Goal: Information Seeking & Learning: Find specific fact

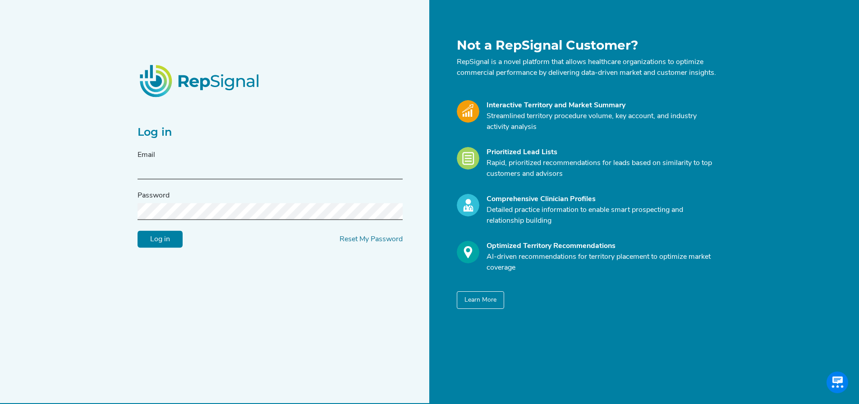
type input "[EMAIL_ADDRESS][DOMAIN_NAME]"
click at [235, 178] on input "[EMAIL_ADDRESS][DOMAIN_NAME]" at bounding box center [270, 171] width 265 height 17
click at [230, 170] on input "text" at bounding box center [270, 171] width 265 height 17
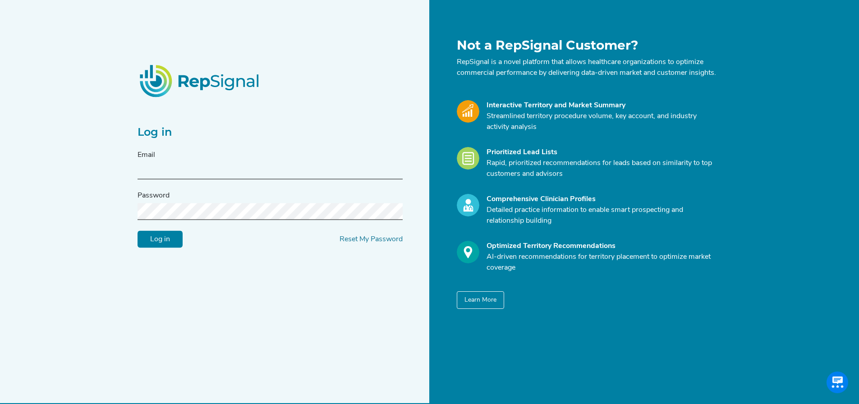
type input "[PERSON_NAME][EMAIL_ADDRESS][PERSON_NAME][DOMAIN_NAME]"
click at [138, 231] on input "Log in" at bounding box center [160, 239] width 45 height 17
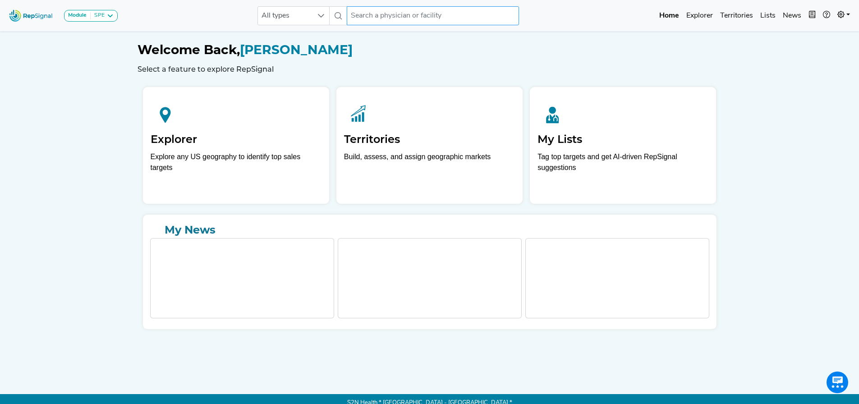
click at [400, 18] on input "text" at bounding box center [433, 15] width 172 height 19
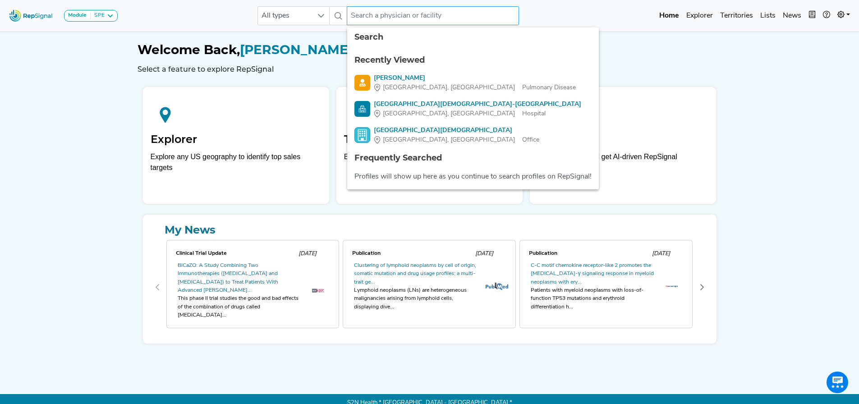
click at [406, 16] on input "text" at bounding box center [433, 15] width 172 height 19
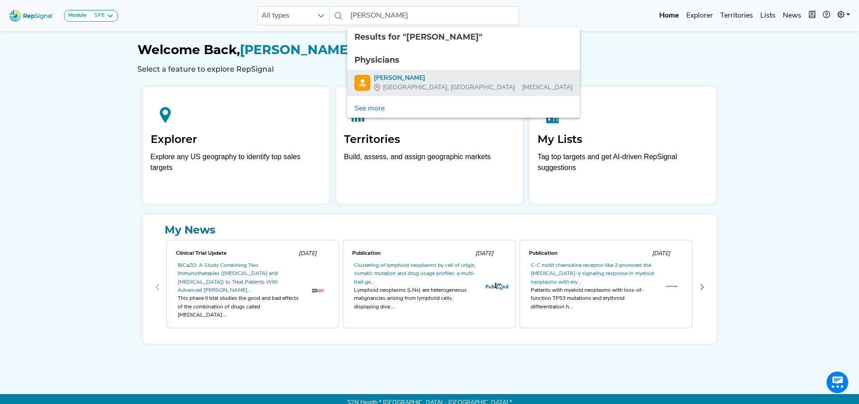
click at [415, 79] on div "[PERSON_NAME]" at bounding box center [473, 78] width 199 height 9
type input "[PERSON_NAME]"
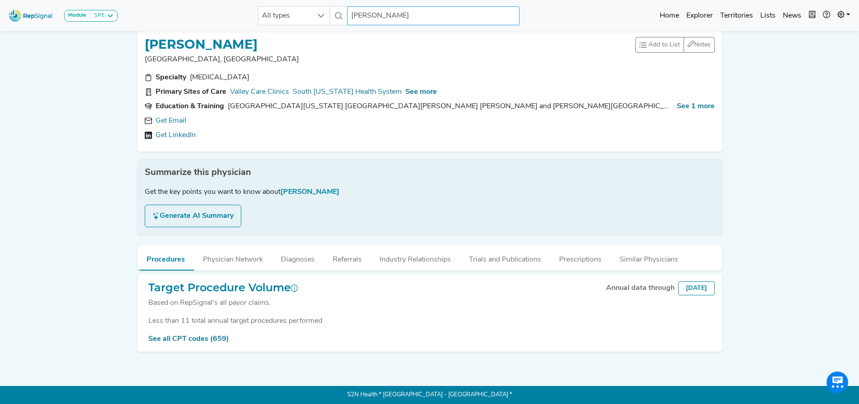
scroll to position [15, 0]
click at [200, 339] on div "See all CPT codes (659)" at bounding box center [430, 339] width 570 height 11
click at [201, 336] on link "See all CPT codes (659)" at bounding box center [188, 339] width 81 height 7
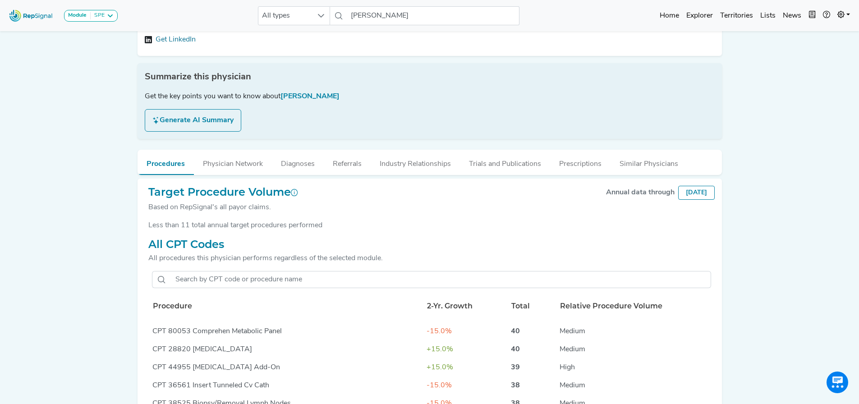
scroll to position [1308, 0]
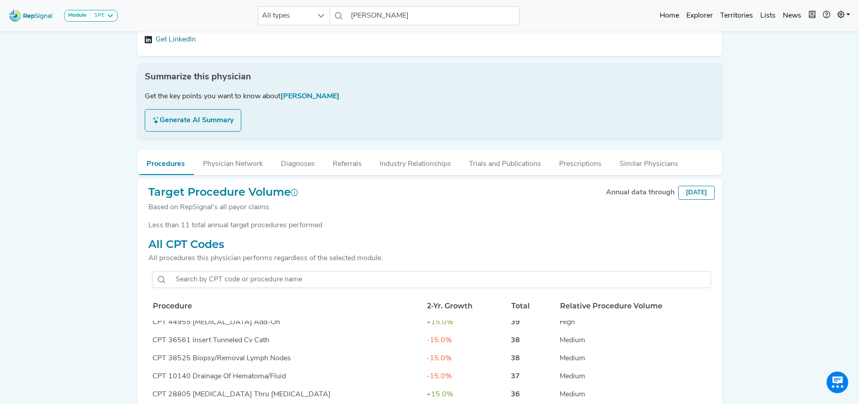
drag, startPoint x: 153, startPoint y: 356, endPoint x: 565, endPoint y: 347, distance: 412.0
click at [572, 352] on td "Medium" at bounding box center [635, 359] width 158 height 18
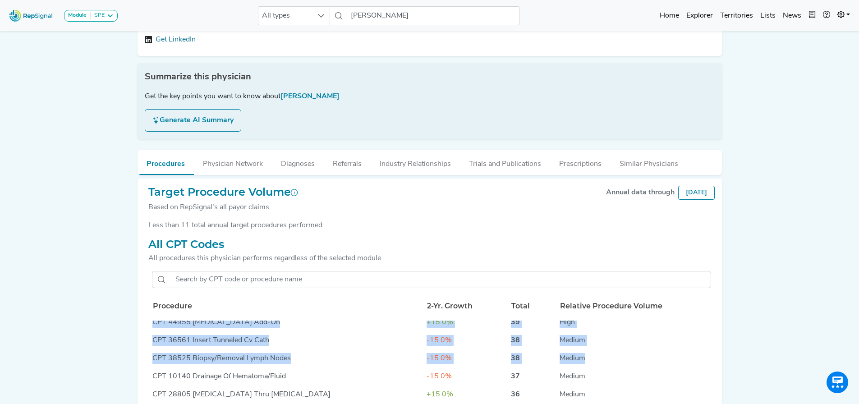
drag, startPoint x: 564, startPoint y: 358, endPoint x: 142, endPoint y: 357, distance: 422.2
click at [142, 357] on div "Target Procedure Volume Based on RepSignal's all payor claims. Annual data thro…" at bounding box center [430, 340] width 585 height 323
click at [130, 361] on div "Module SPE [MEDICAL_DATA] Disposable Bronchoscope SBRT SPE TTNA [MEDICAL_DATA] …" at bounding box center [429, 217] width 859 height 646
drag, startPoint x: 144, startPoint y: 360, endPoint x: 571, endPoint y: 359, distance: 426.7
click at [571, 359] on div "Target Procedure Volume Based on RepSignal's all payor claims. Annual data thro…" at bounding box center [430, 340] width 585 height 323
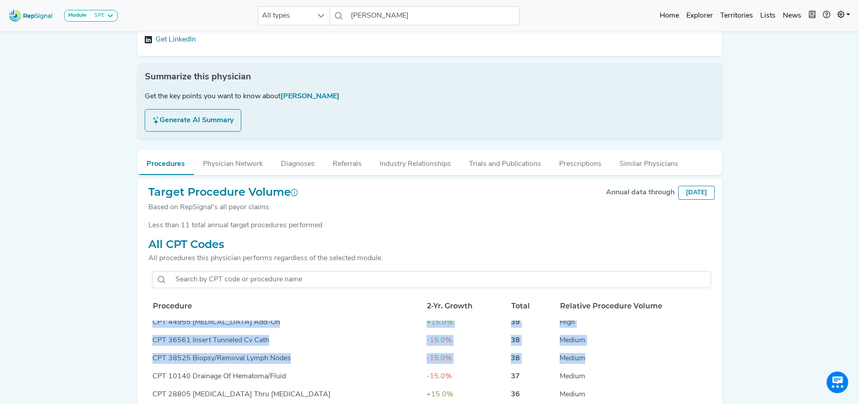
drag, startPoint x: 571, startPoint y: 358, endPoint x: 535, endPoint y: 358, distance: 35.6
click at [570, 358] on td "Medium" at bounding box center [635, 359] width 158 height 18
click at [145, 360] on div "All CPT Codes All procedures this physician performs regardless of the selected…" at bounding box center [430, 366] width 570 height 256
drag, startPoint x: 147, startPoint y: 358, endPoint x: 177, endPoint y: 357, distance: 30.2
click at [177, 357] on div "All CPT Codes All procedures this physician performs regardless of the selected…" at bounding box center [430, 366] width 570 height 256
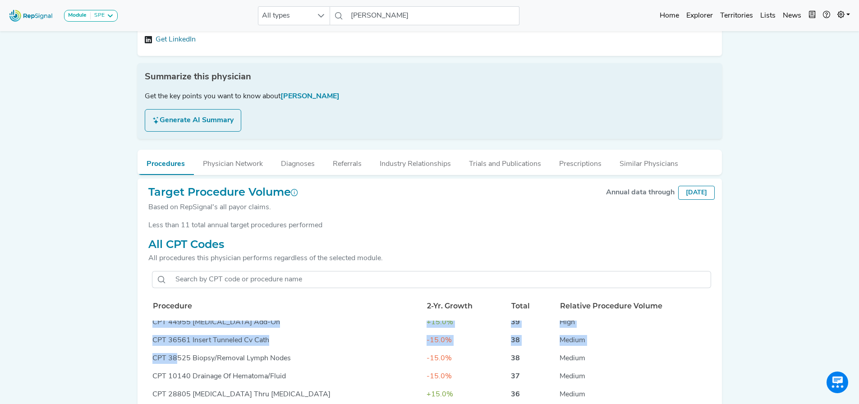
drag, startPoint x: 173, startPoint y: 358, endPoint x: 167, endPoint y: 358, distance: 5.4
click at [172, 358] on div "CPT 38525 Biopsy/Removal Lymph Nodes" at bounding box center [286, 358] width 268 height 11
click at [139, 354] on div "Target Procedure Volume Based on RepSignal's all payor claims. Annual data thro…" at bounding box center [430, 340] width 585 height 323
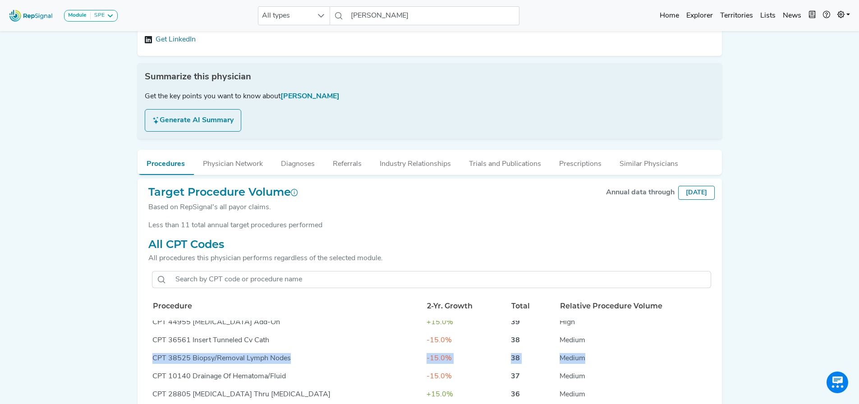
drag, startPoint x: 149, startPoint y: 350, endPoint x: 563, endPoint y: 359, distance: 414.2
click at [563, 359] on tr "CPT 38525 Biopsy/Removal Lymph Nodes -15.0% 38 Medium" at bounding box center [432, 359] width 566 height 18
copy tr "CPT 38525 Biopsy/Removal Lymph Nodes -15.0% 38 Medium"
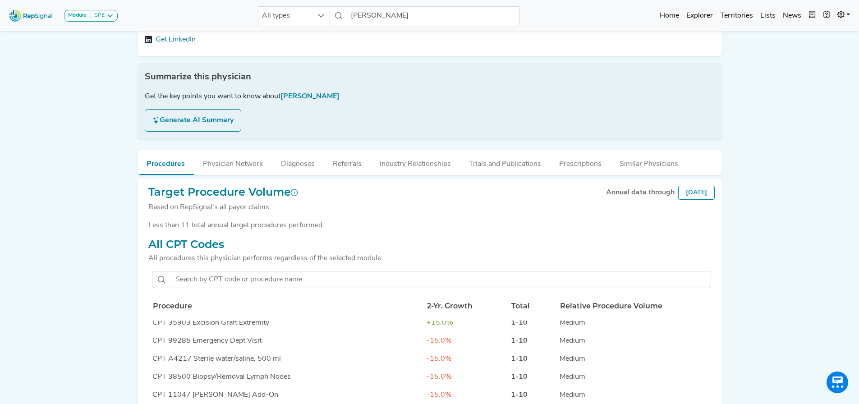
scroll to position [2842, 0]
drag, startPoint x: 152, startPoint y: 375, endPoint x: 565, endPoint y: 371, distance: 413.2
click at [565, 371] on tr "CPT 38500 Biopsy/Removal Lymph Nodes -15.0% 1-10 Medium" at bounding box center [432, 377] width 566 height 18
copy tr "CPT 38500 Biopsy/Removal Lymph Nodes -15.0% 1-10 Medium"
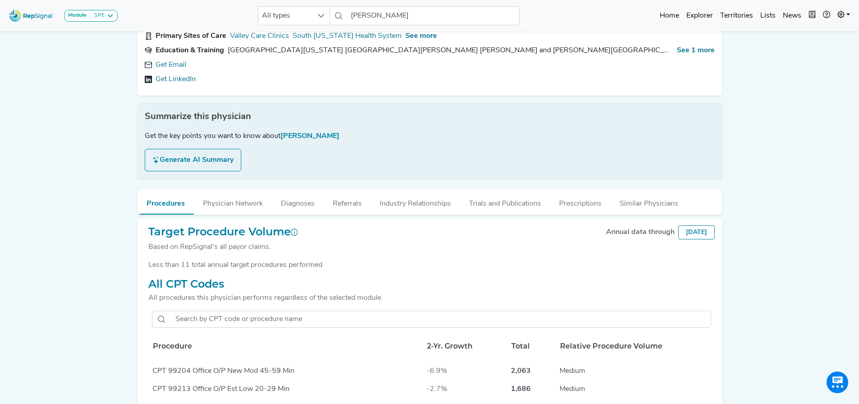
scroll to position [135, 0]
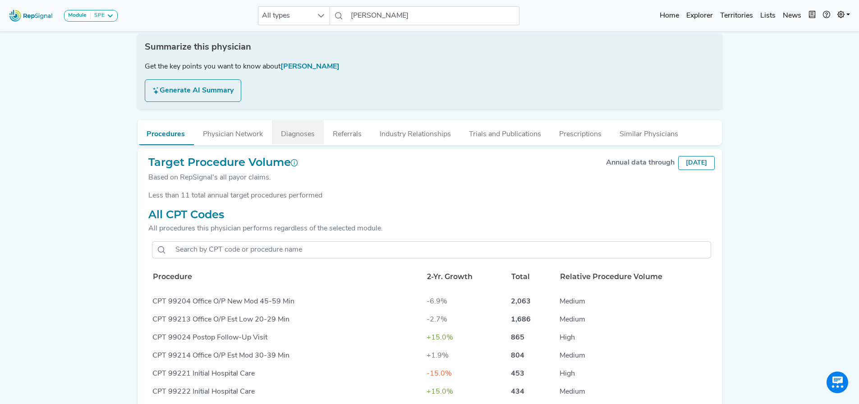
click at [310, 133] on button "Diagnoses" at bounding box center [298, 132] width 52 height 24
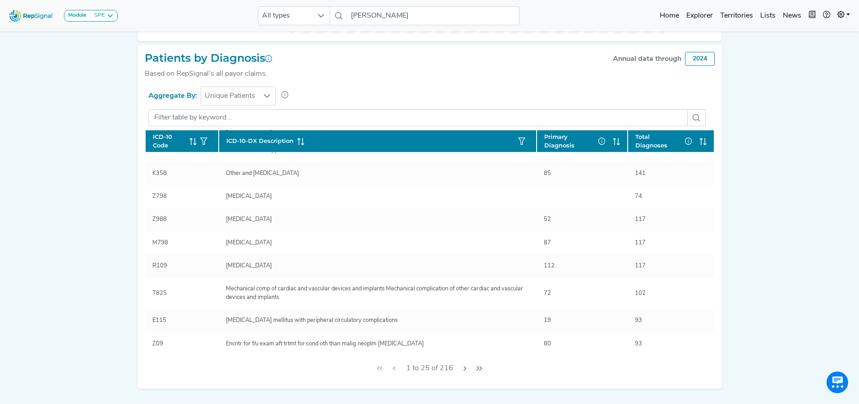
scroll to position [0, 0]
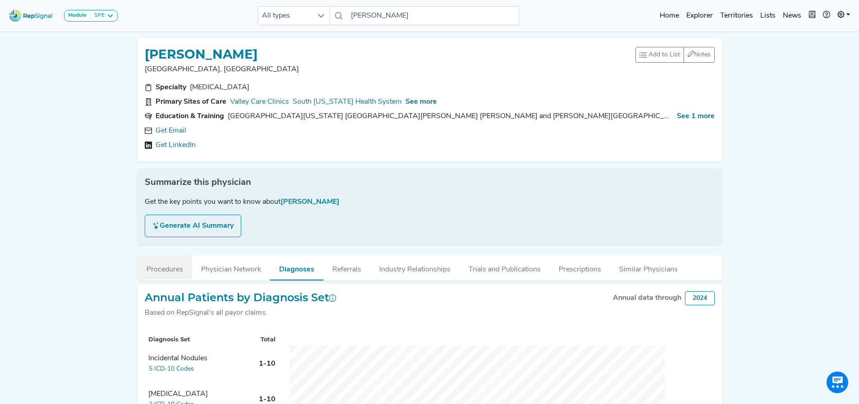
click at [177, 267] on button "Procedures" at bounding box center [165, 267] width 55 height 24
